Goal: Use online tool/utility: Utilize a website feature to perform a specific function

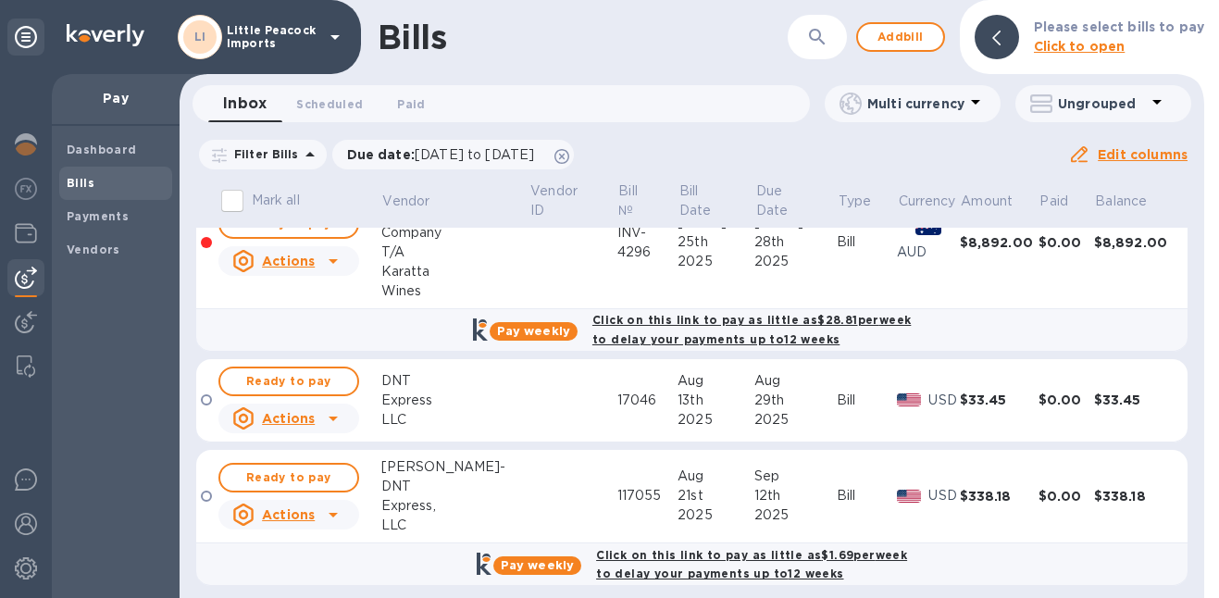
scroll to position [50, 0]
click at [23, 140] on img at bounding box center [26, 144] width 22 height 22
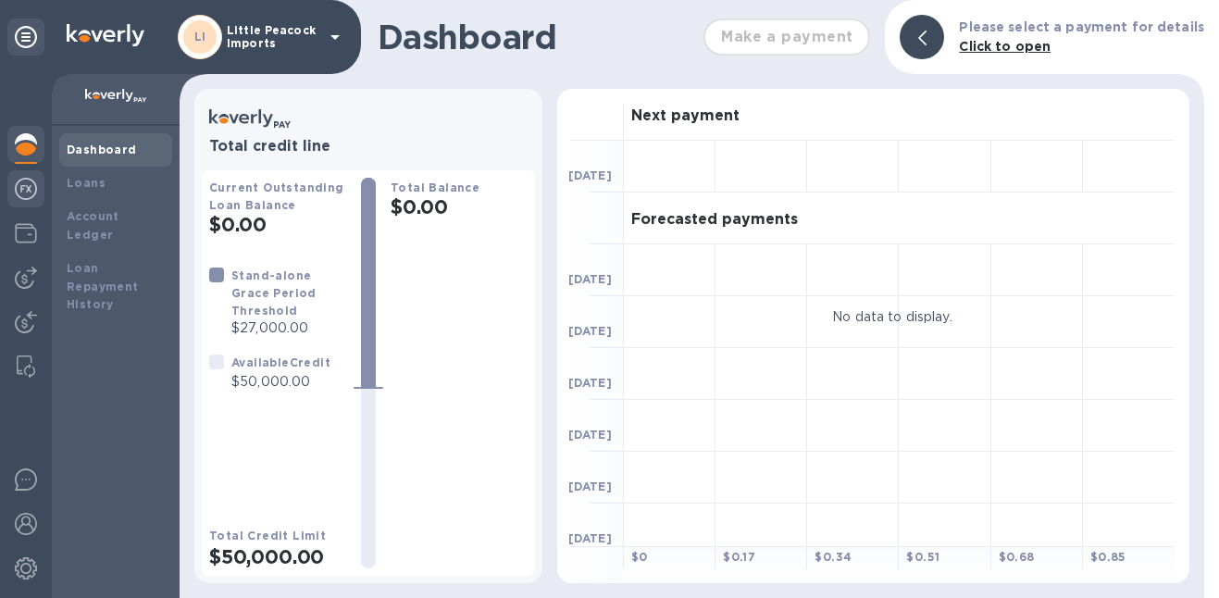
click at [17, 186] on img at bounding box center [26, 189] width 22 height 22
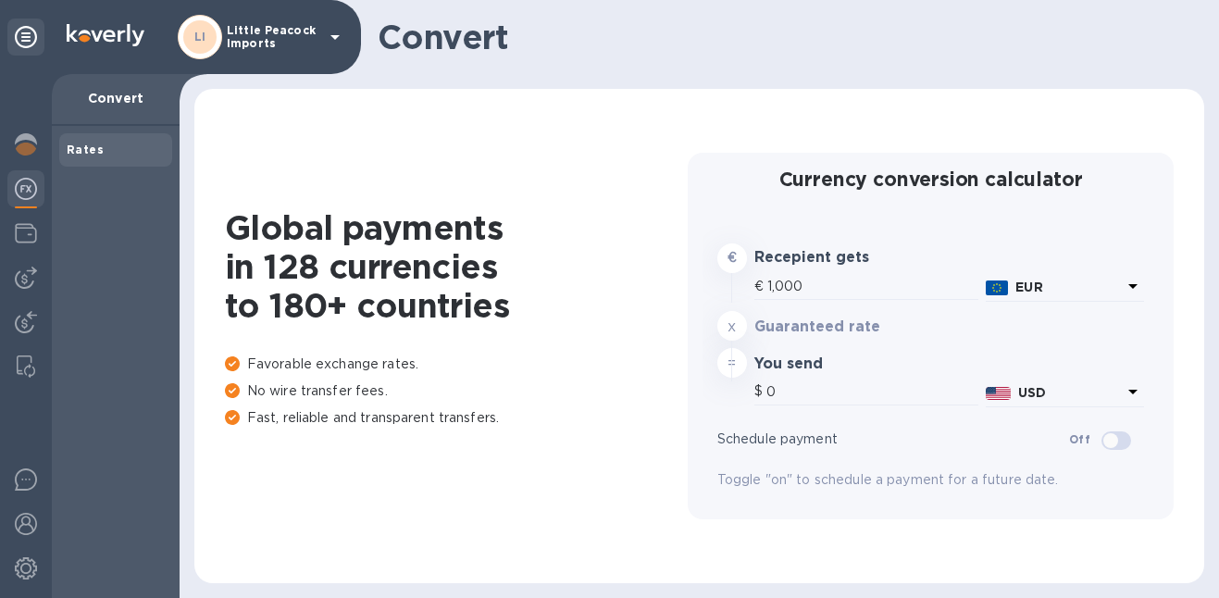
type input "1,176.41"
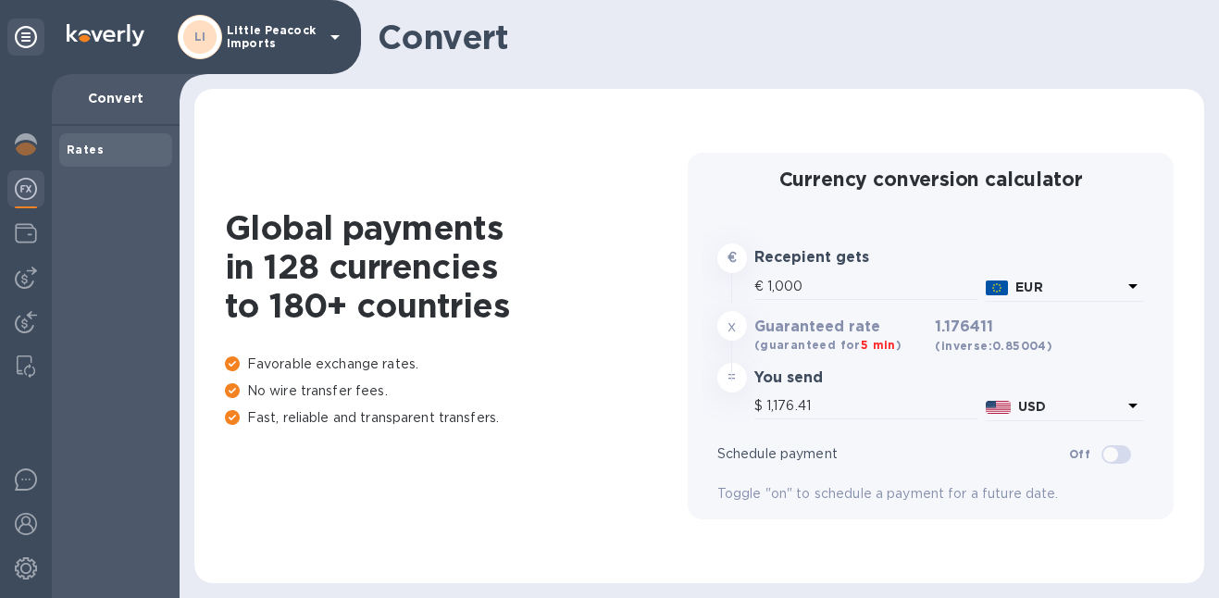
click at [1049, 291] on p "EUR" at bounding box center [1068, 287] width 106 height 19
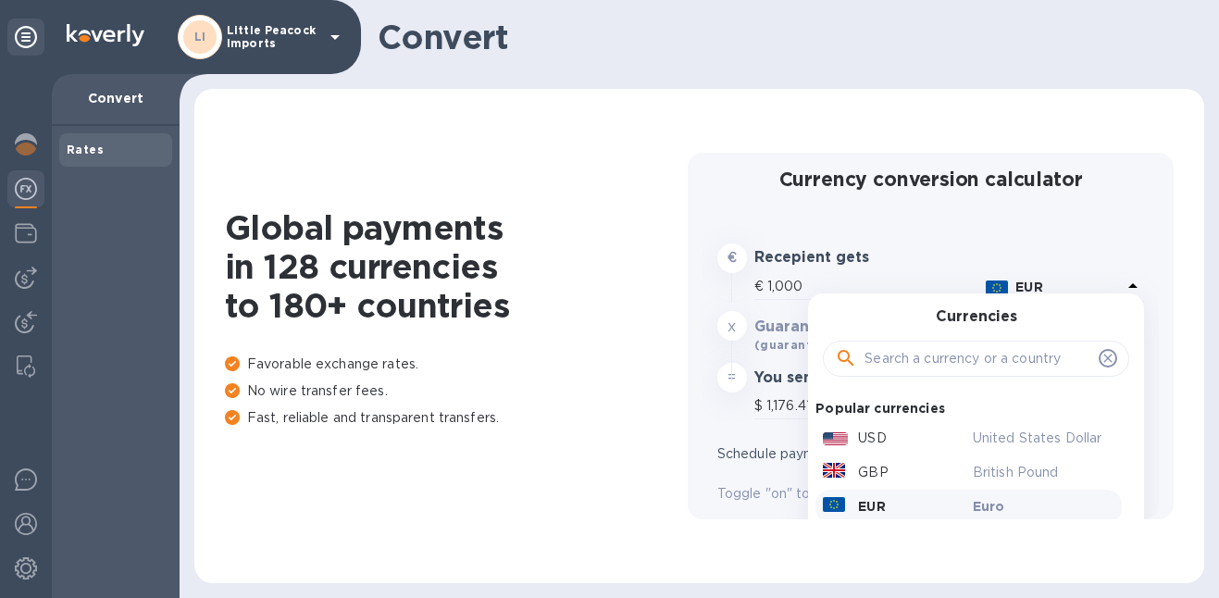
click at [1017, 356] on input "text" at bounding box center [977, 359] width 227 height 28
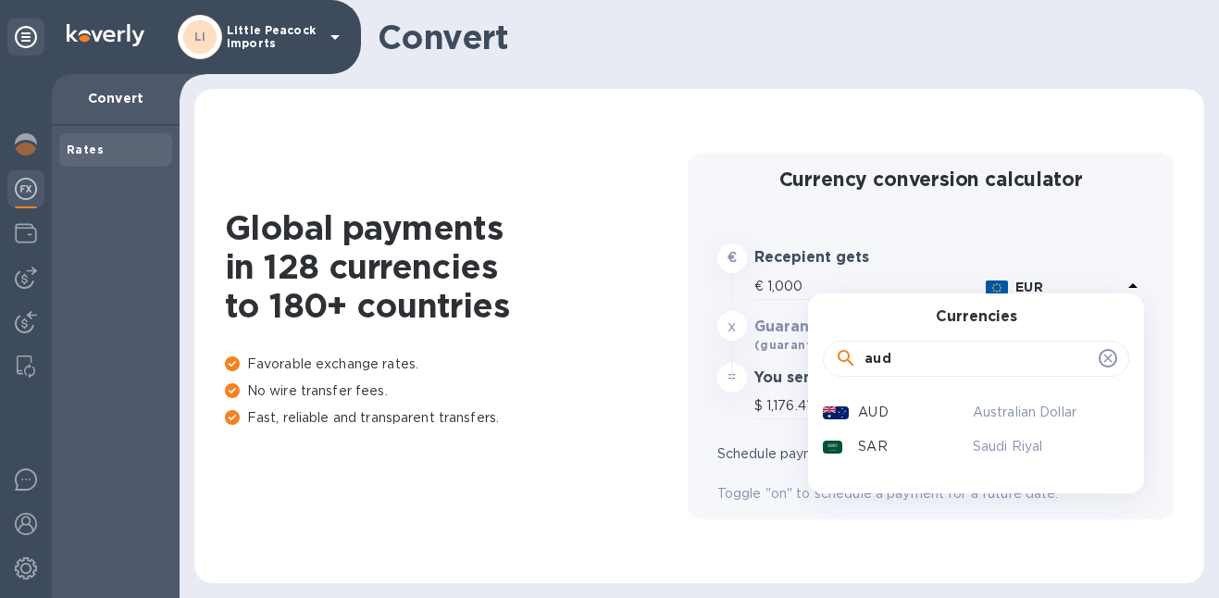
type input "aud"
click at [890, 427] on div "AUD Australian Dollar" at bounding box center [968, 412] width 306 height 34
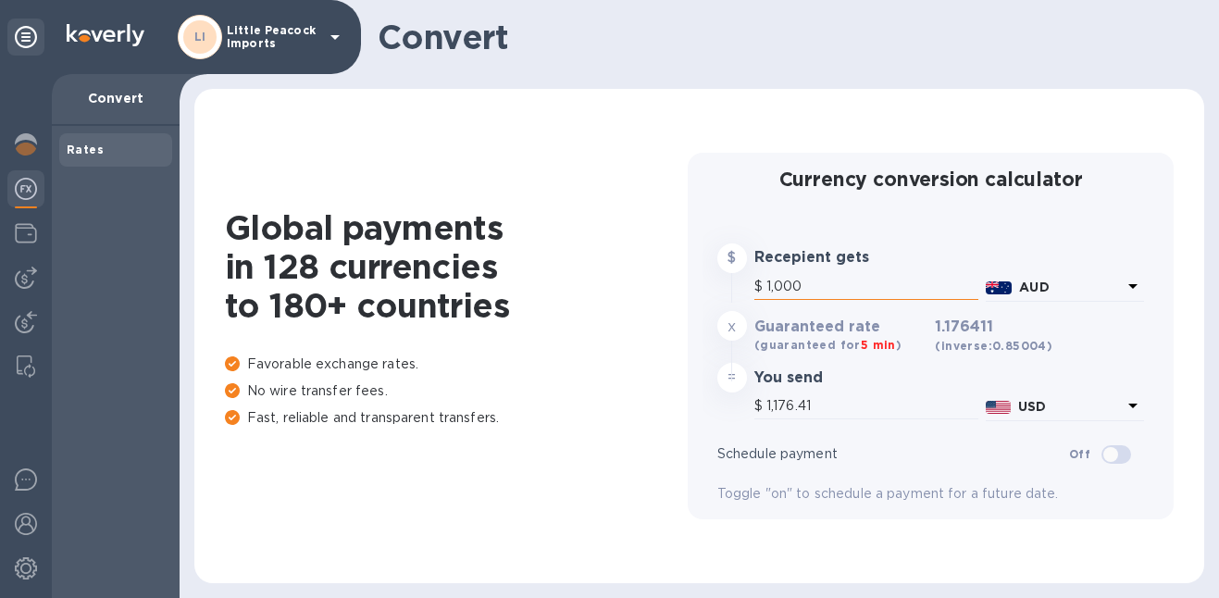
click at [823, 283] on input "1,000" at bounding box center [872, 287] width 212 height 28
type input "8"
type input "9.41"
type input "80"
type input "94.11"
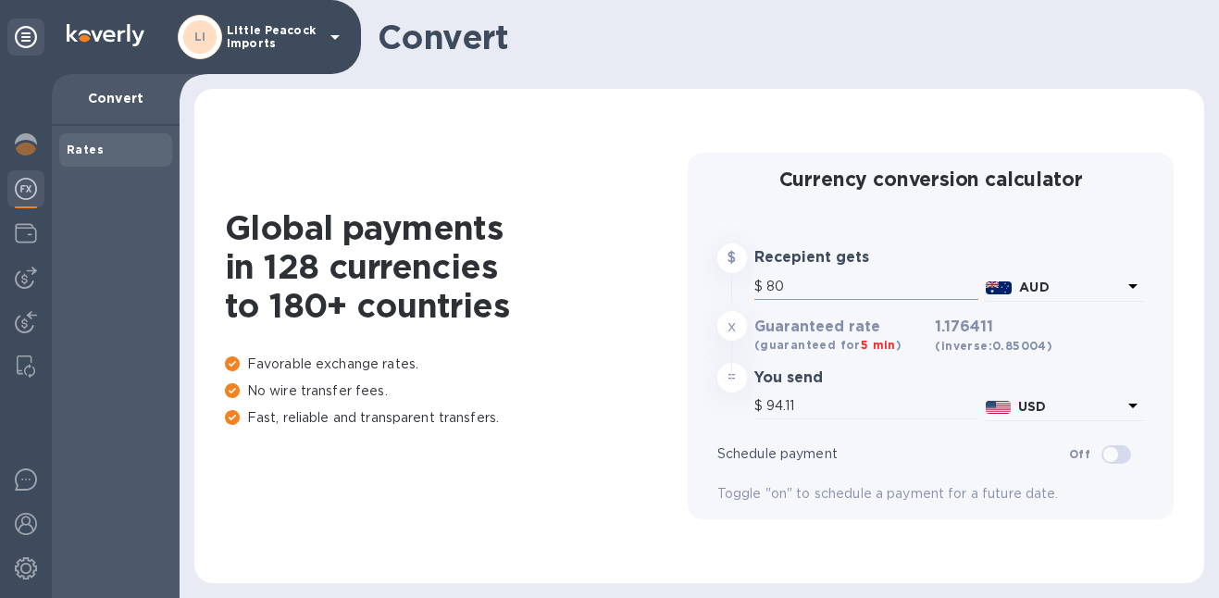
type input "800"
type input "520.45"
type input "8,000"
type input "5,204.54"
type input "8,000"
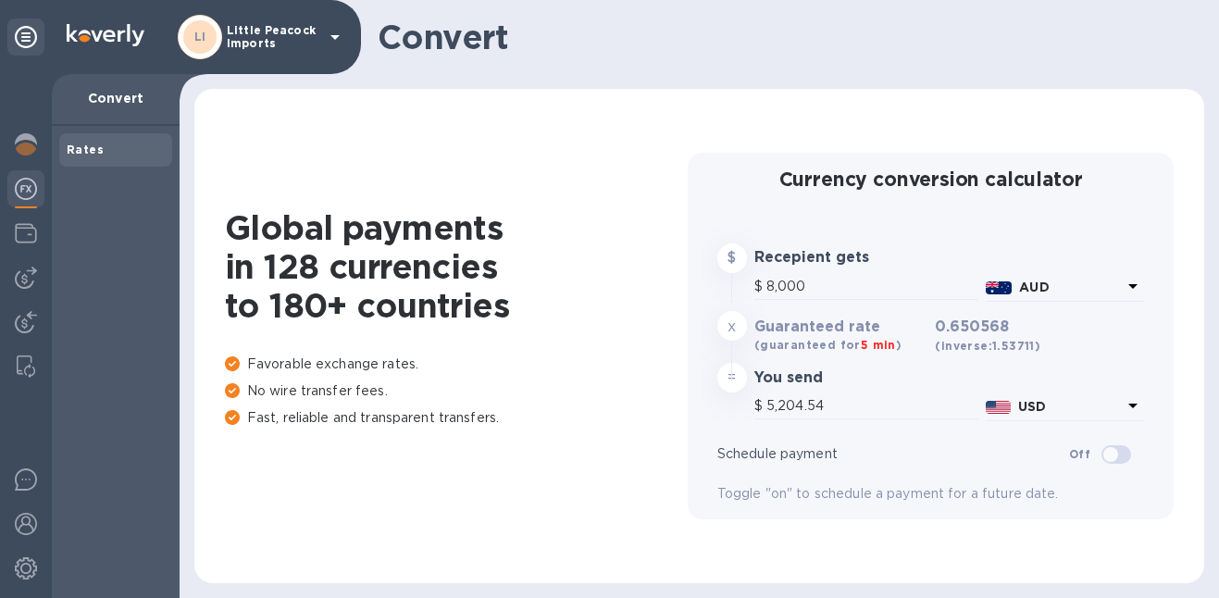
click at [1032, 289] on b "AUD" at bounding box center [1034, 286] width 30 height 15
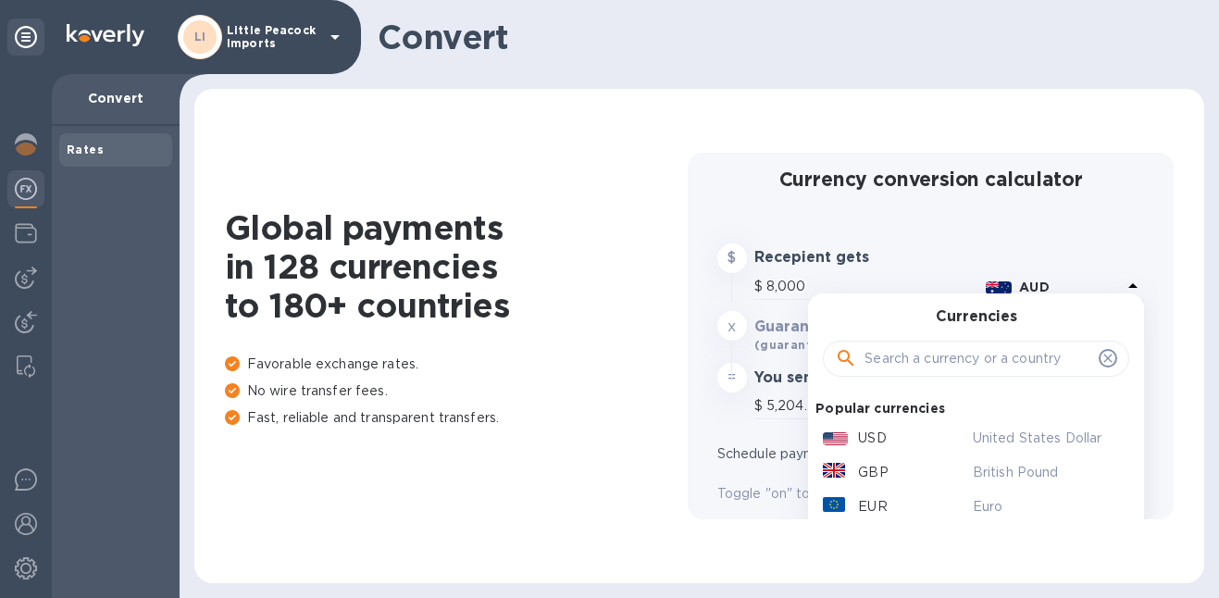
click at [951, 355] on input "text" at bounding box center [977, 359] width 227 height 28
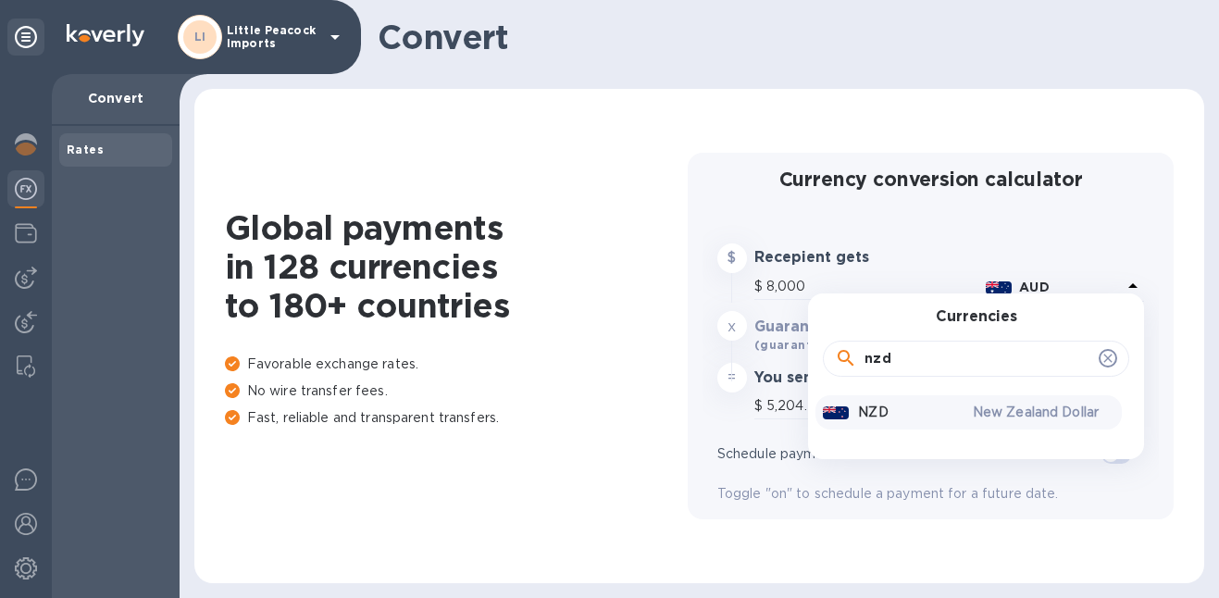
type input "nzd"
click at [899, 410] on div "NZD" at bounding box center [894, 412] width 150 height 27
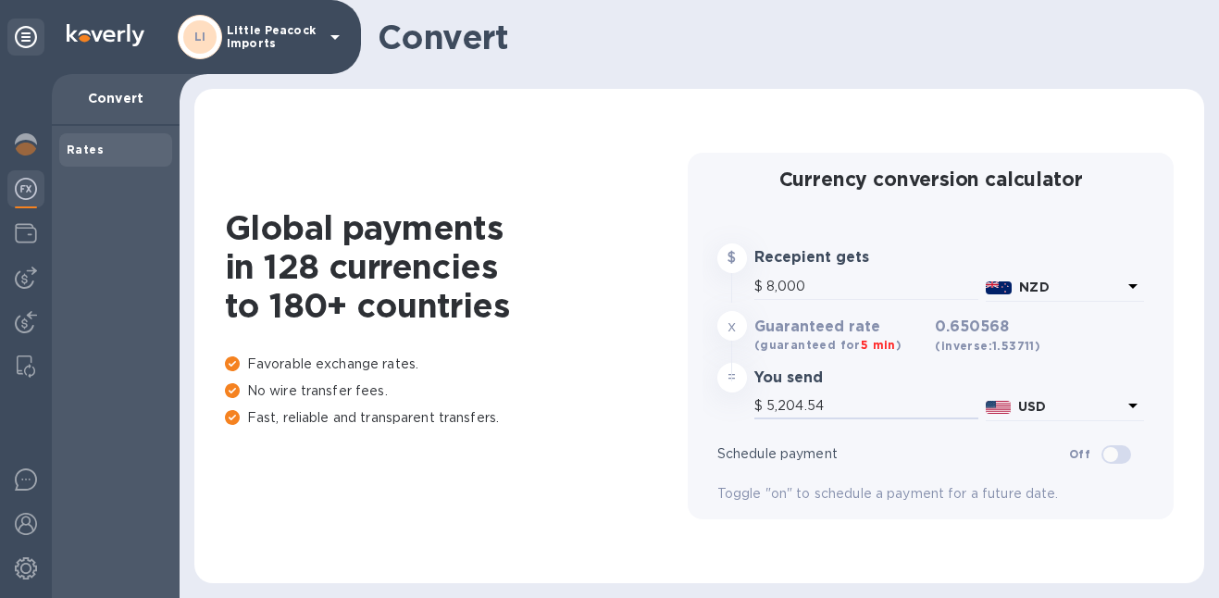
type input "4,714.15"
